Goal: Task Accomplishment & Management: Use online tool/utility

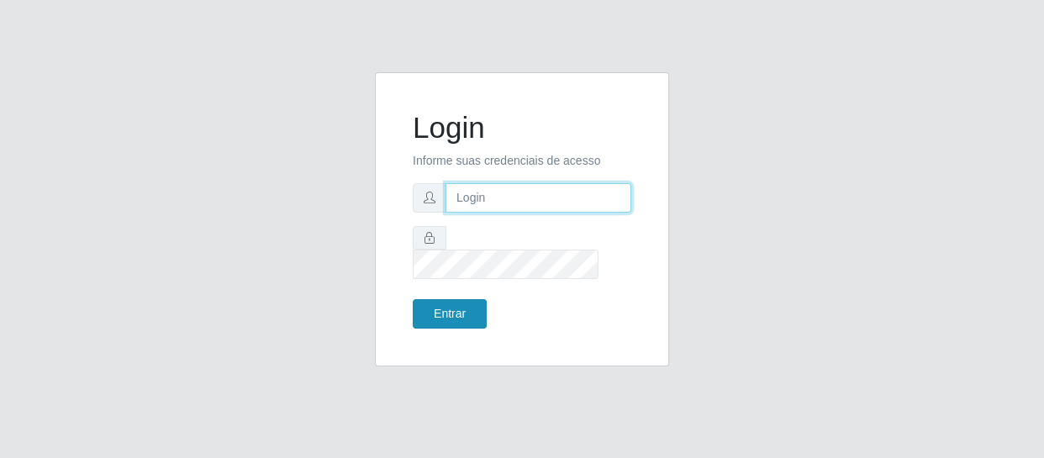
type input "[EMAIL_ADDRESS][DOMAIN_NAME]"
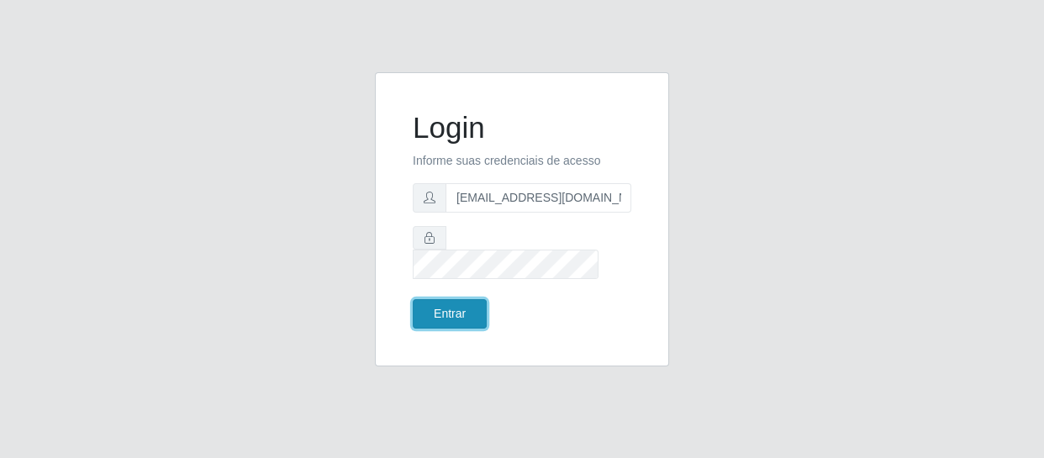
click at [452, 308] on button "Entrar" at bounding box center [450, 313] width 74 height 29
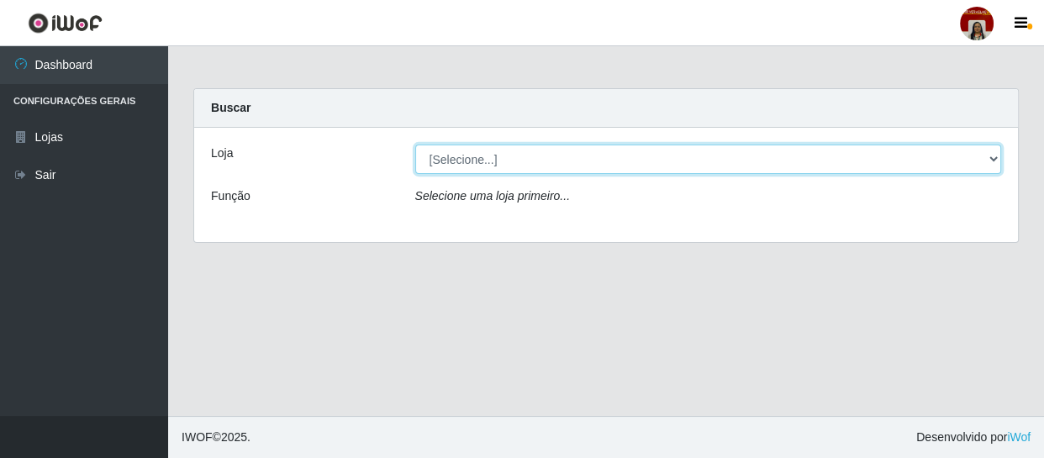
click at [986, 158] on select "[Selecione...] Mar Vermelho - Loja 04" at bounding box center [708, 159] width 587 height 29
select select "251"
click at [415, 145] on select "[Selecione...] Mar Vermelho - Loja 04" at bounding box center [708, 159] width 587 height 29
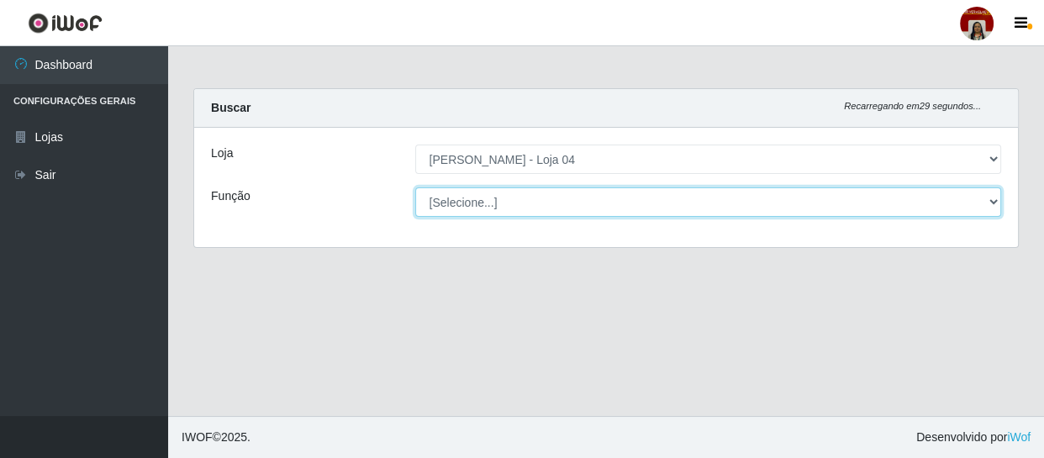
click at [991, 200] on select "[Selecione...] ASG ASG + ASG ++ Auxiliar de Depósito Auxiliar de Depósito + Aux…" at bounding box center [708, 201] width 587 height 29
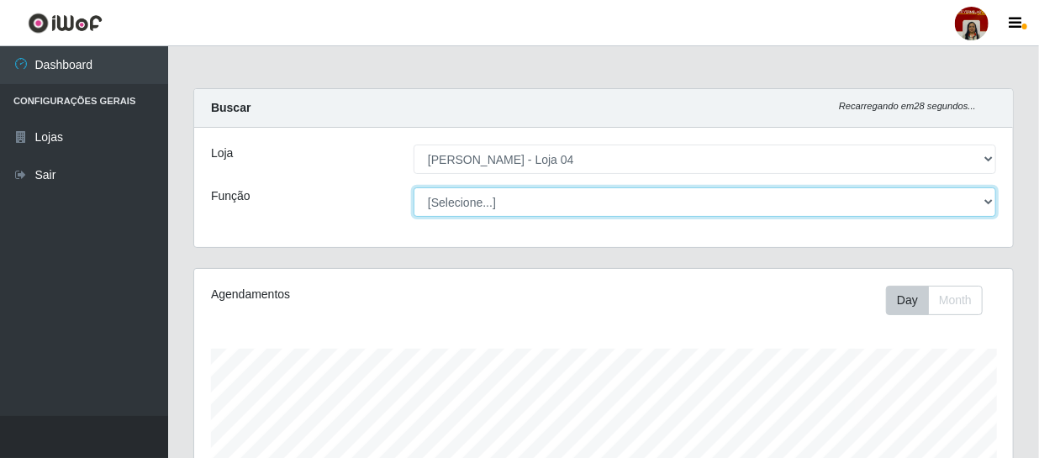
scroll to position [349, 818]
select select "22"
click at [413, 187] on select "[Selecione...] ASG ASG + ASG ++ Auxiliar de Depósito Auxiliar de Depósito + Aux…" at bounding box center [704, 201] width 582 height 29
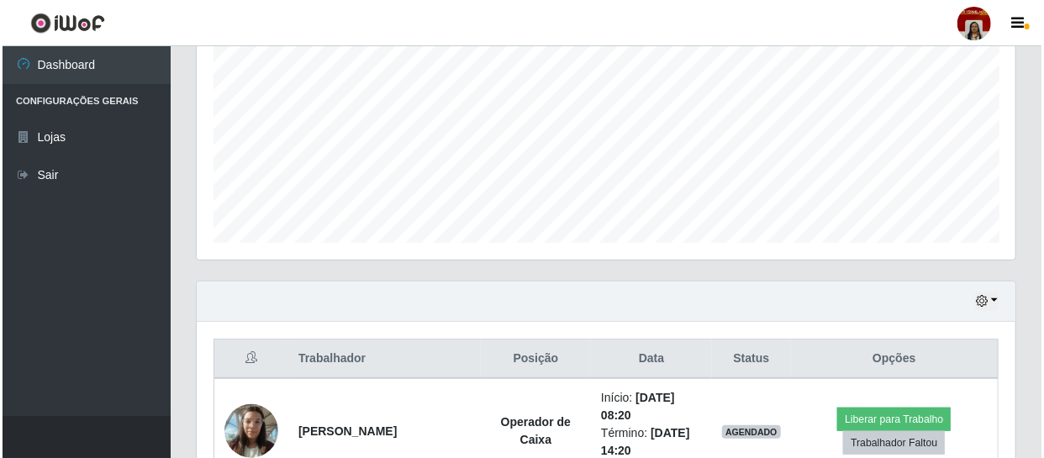
scroll to position [587, 0]
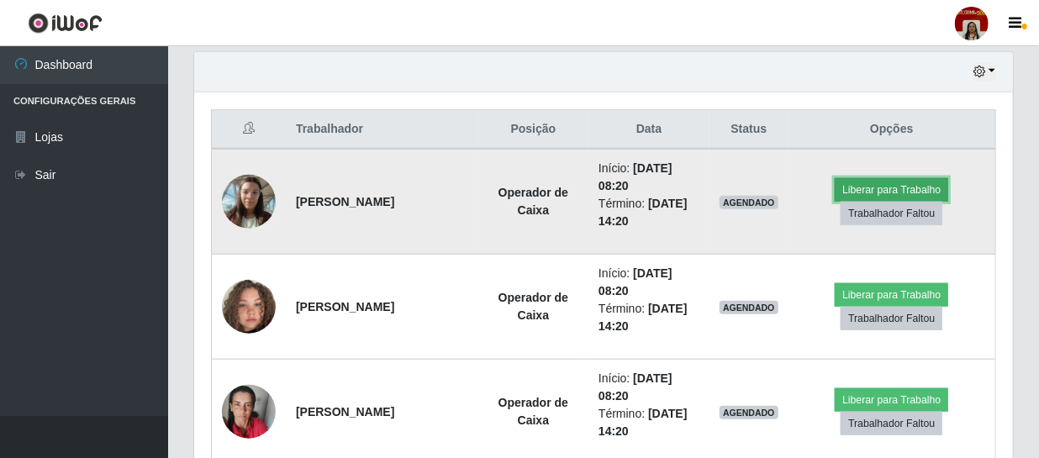
click at [913, 188] on button "Liberar para Trabalho" at bounding box center [890, 190] width 113 height 24
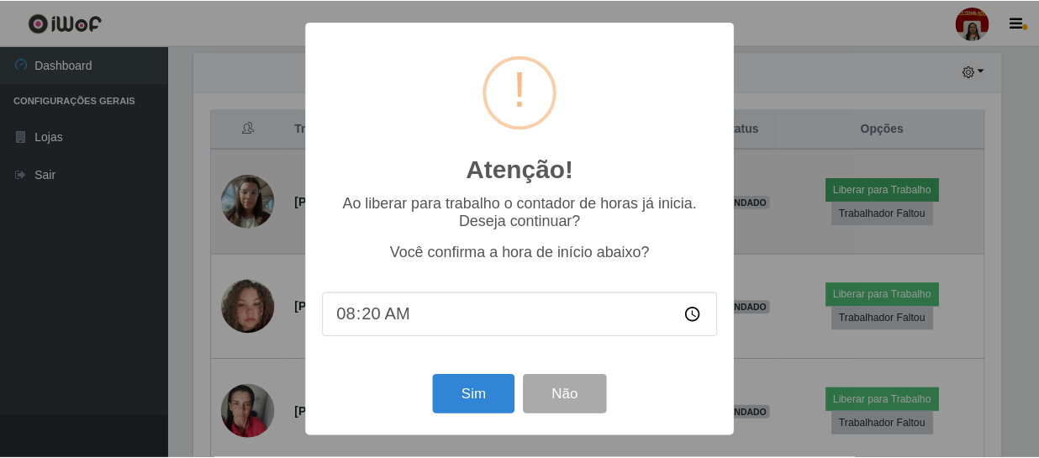
scroll to position [349, 811]
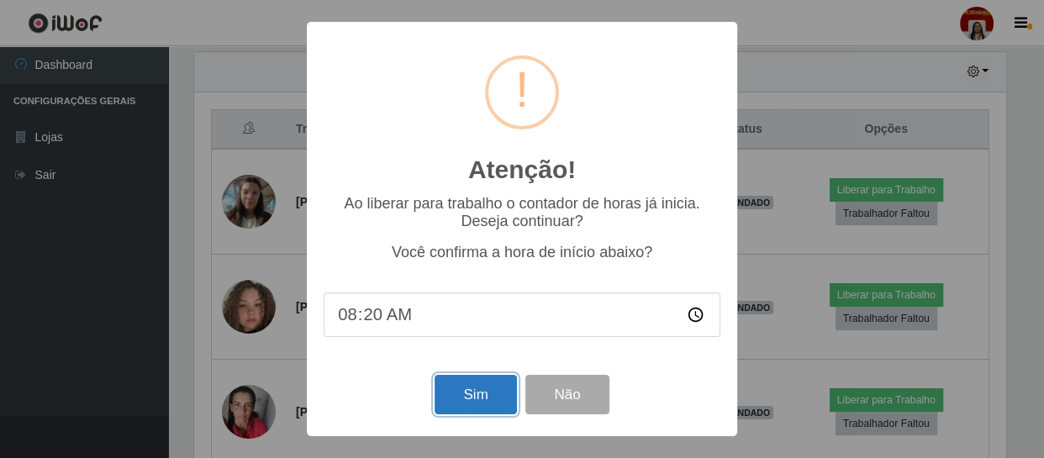
click at [484, 405] on button "Sim" at bounding box center [475, 394] width 82 height 39
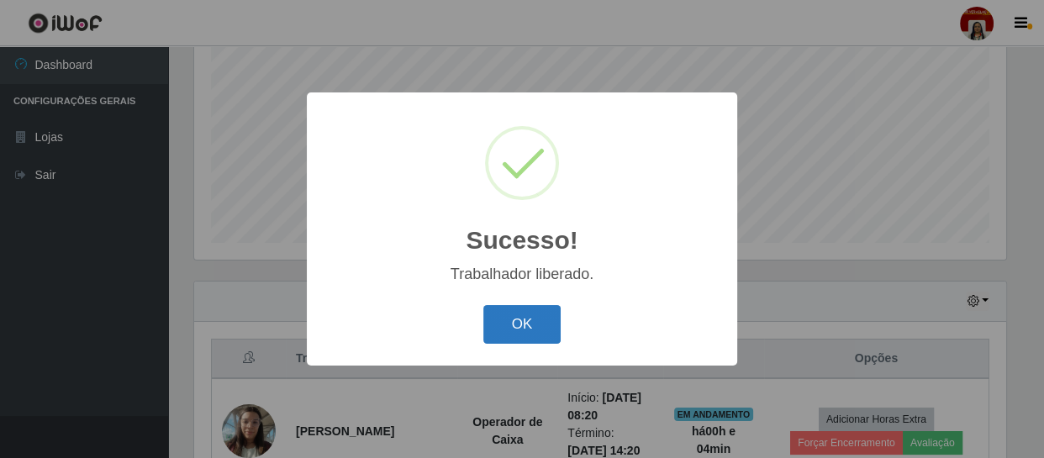
click at [518, 324] on button "OK" at bounding box center [522, 324] width 78 height 39
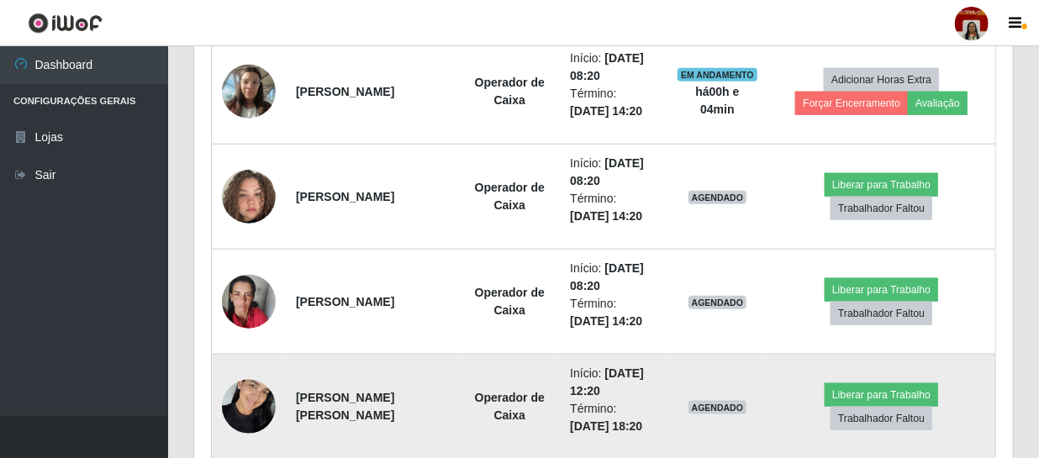
scroll to position [664, 0]
